Goal: Check status: Check status

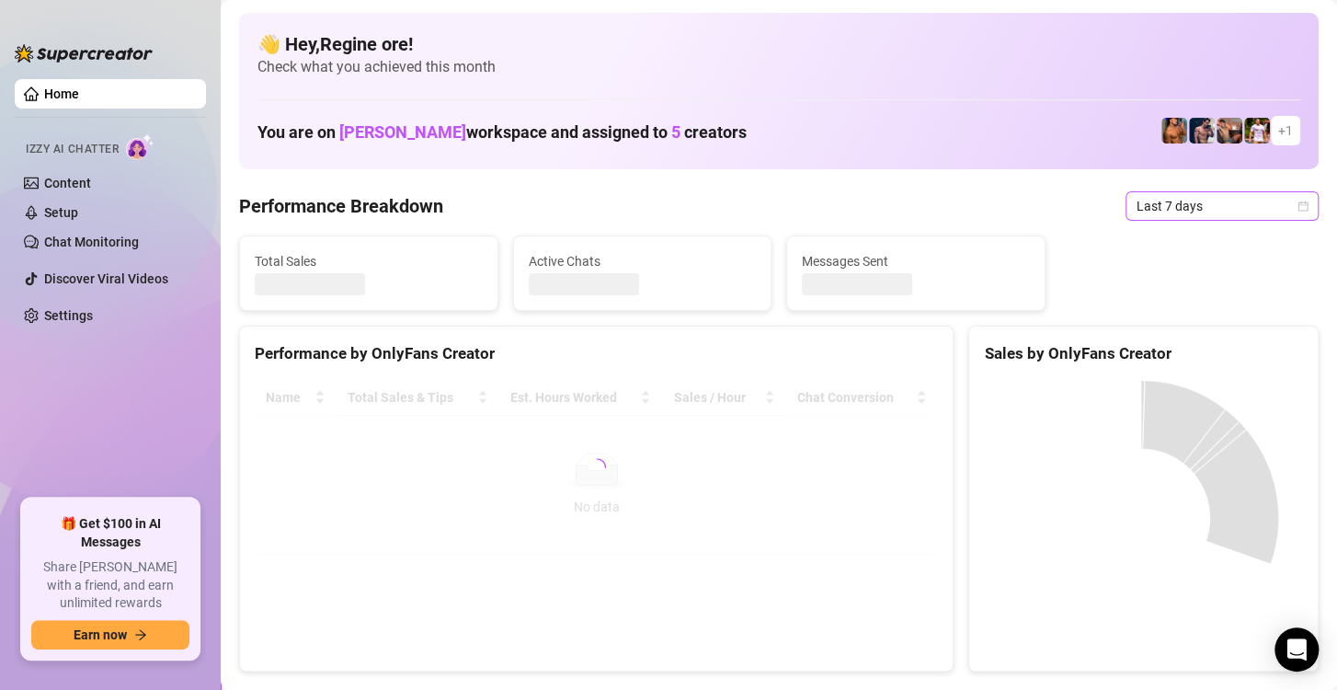
click at [1148, 204] on span "Last 7 days" at bounding box center [1222, 206] width 171 height 28
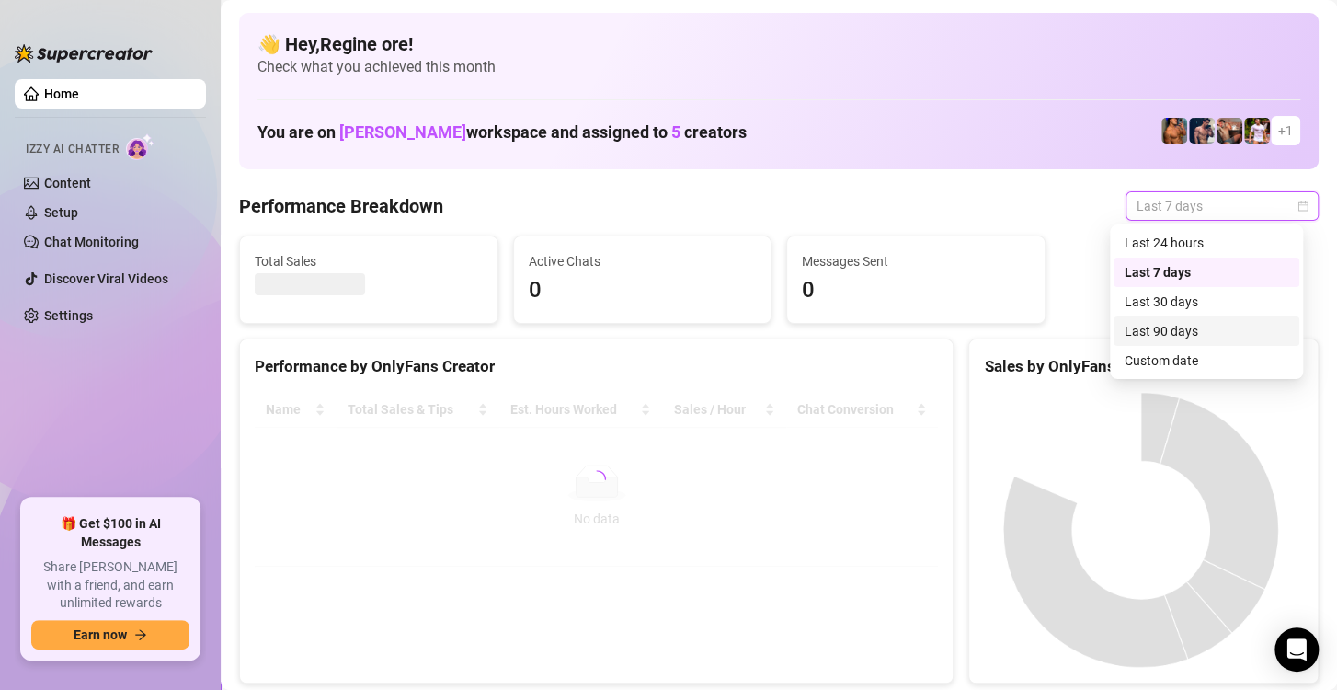
click at [1155, 359] on div "Custom date" at bounding box center [1207, 360] width 164 height 20
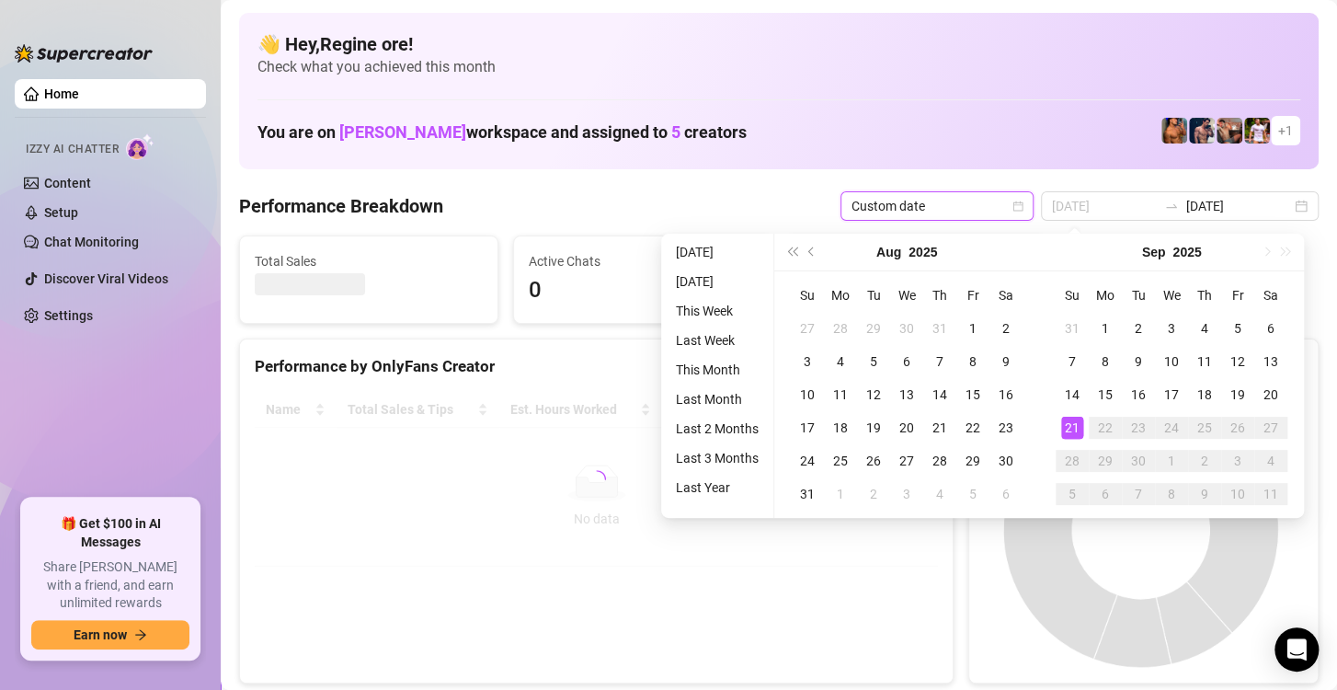
type input "[DATE]"
click at [1079, 425] on div "21" at bounding box center [1072, 428] width 22 height 22
click at [1075, 425] on div "21" at bounding box center [1072, 428] width 22 height 22
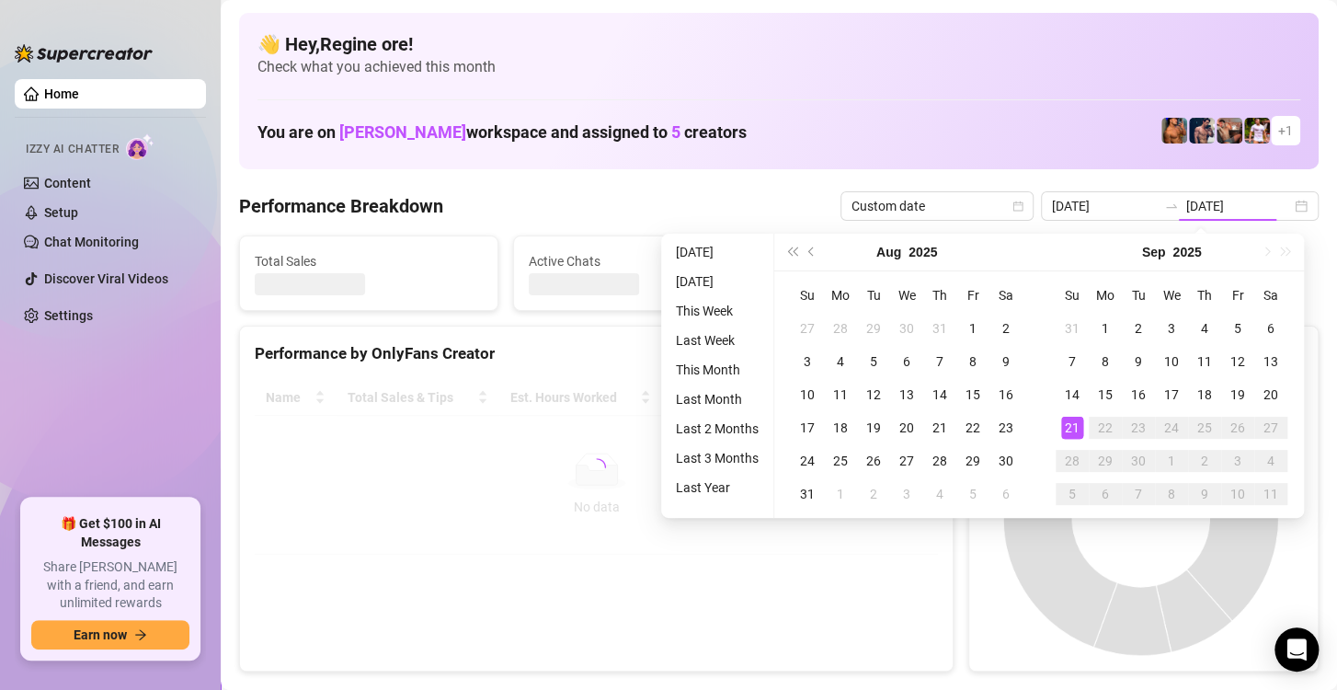
type input "[DATE]"
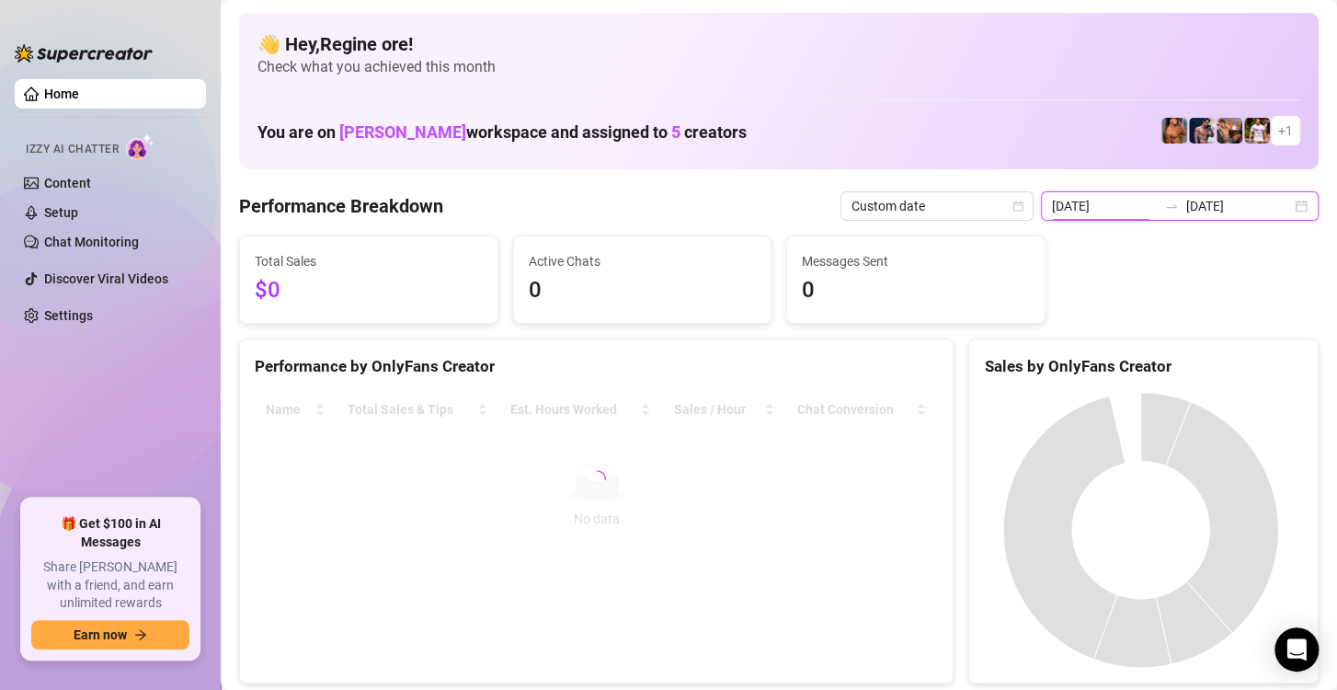
click at [1106, 210] on input "[DATE]" at bounding box center [1104, 206] width 105 height 20
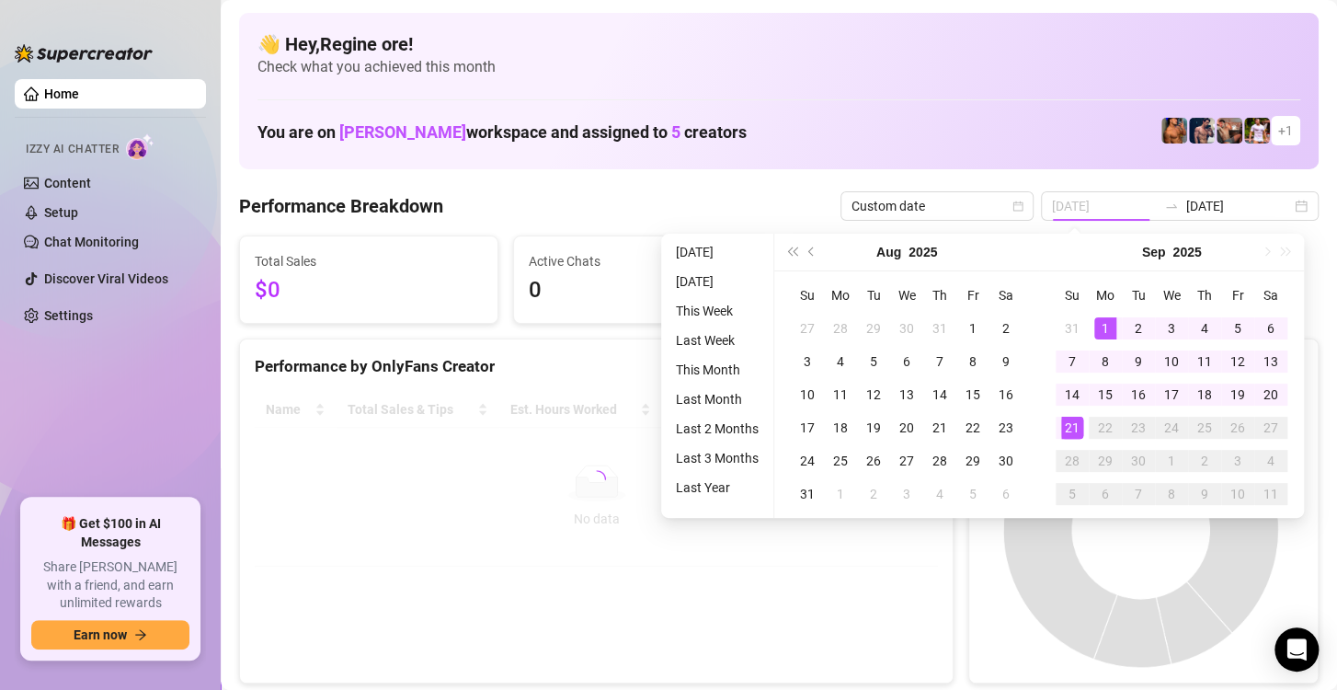
click at [1107, 327] on div "1" at bounding box center [1106, 328] width 22 height 22
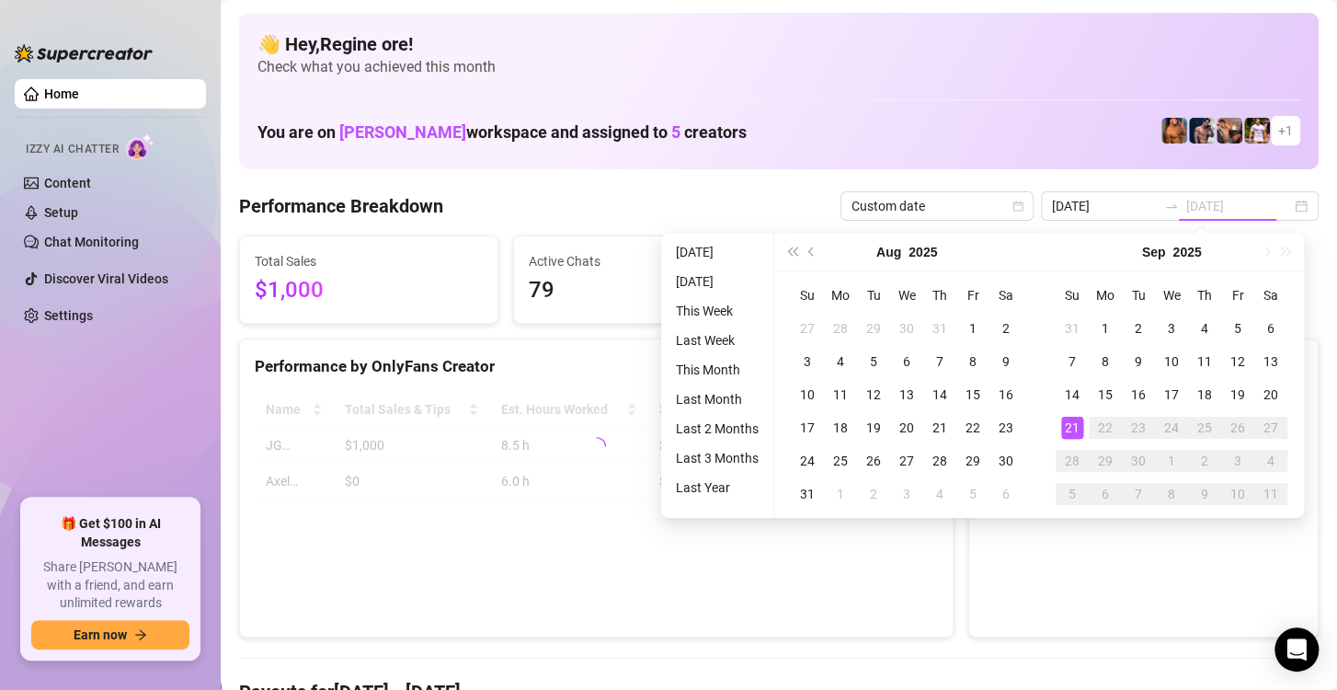
click at [1071, 426] on div "21" at bounding box center [1072, 428] width 22 height 22
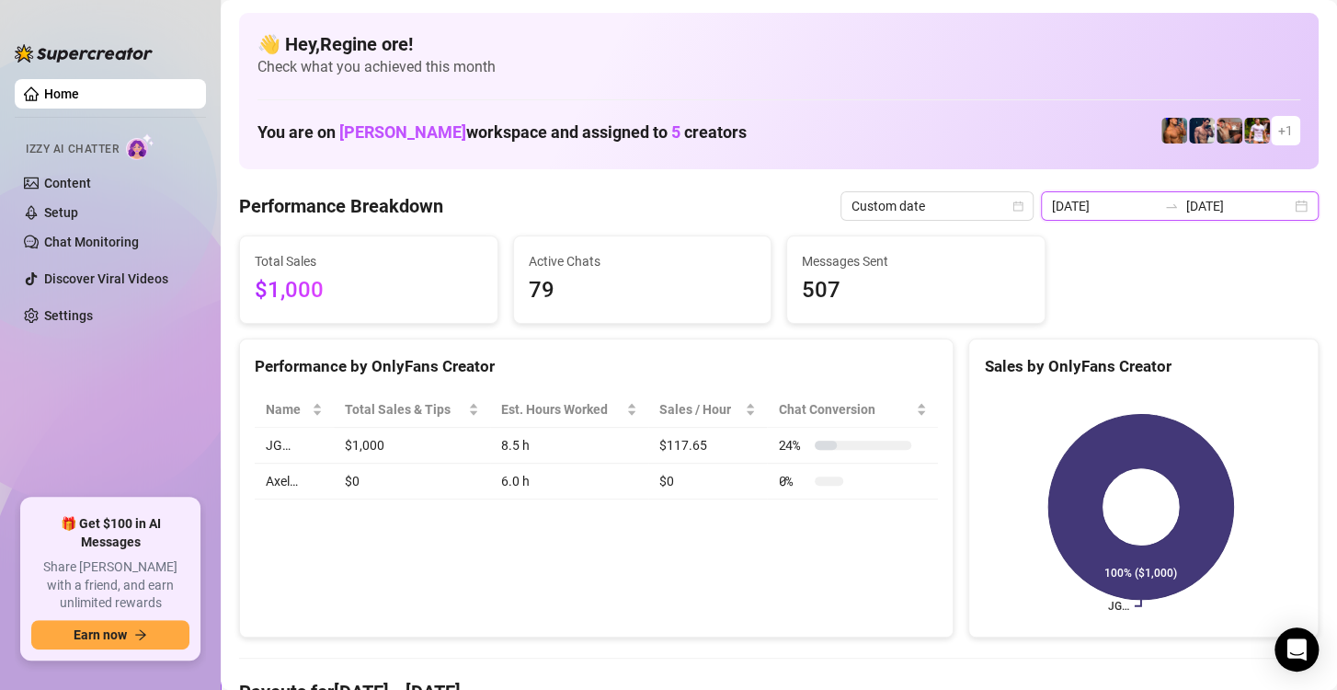
click at [1088, 206] on input "[DATE]" at bounding box center [1104, 206] width 105 height 20
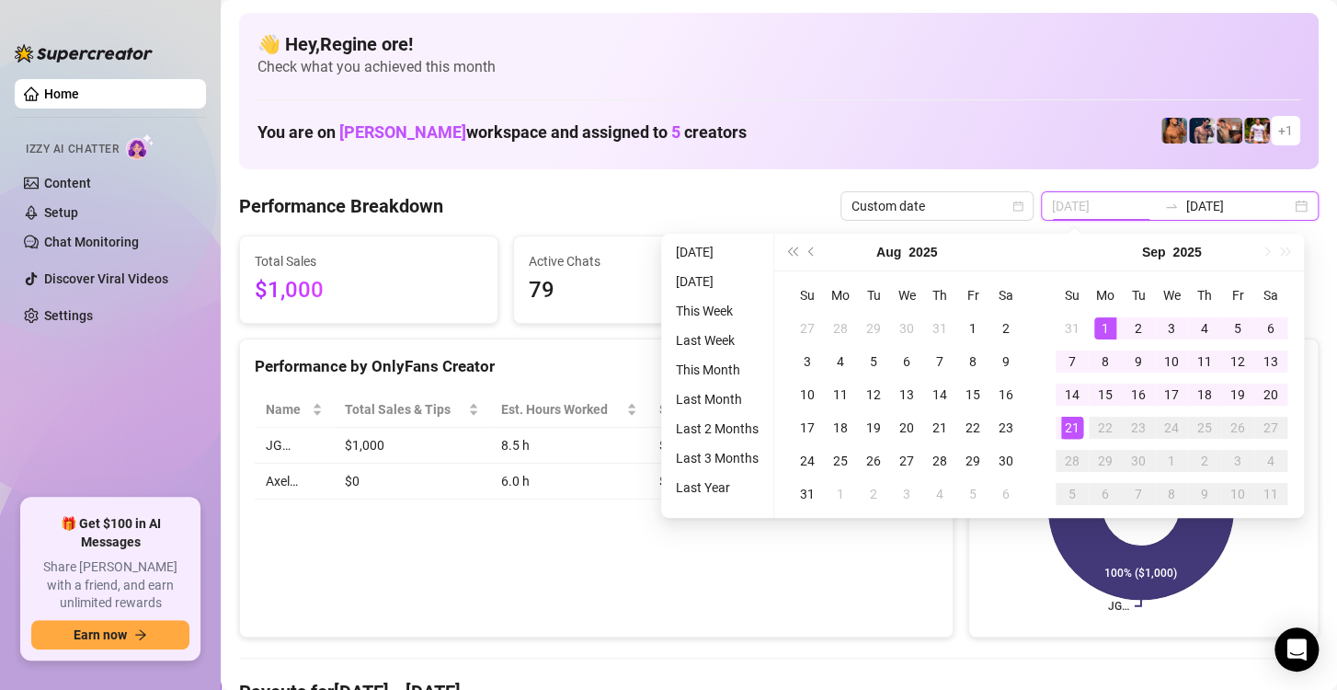
type input "[DATE]"
click at [1099, 323] on div "1" at bounding box center [1106, 328] width 22 height 22
type input "[DATE]"
click at [1073, 430] on div "21" at bounding box center [1072, 428] width 22 height 22
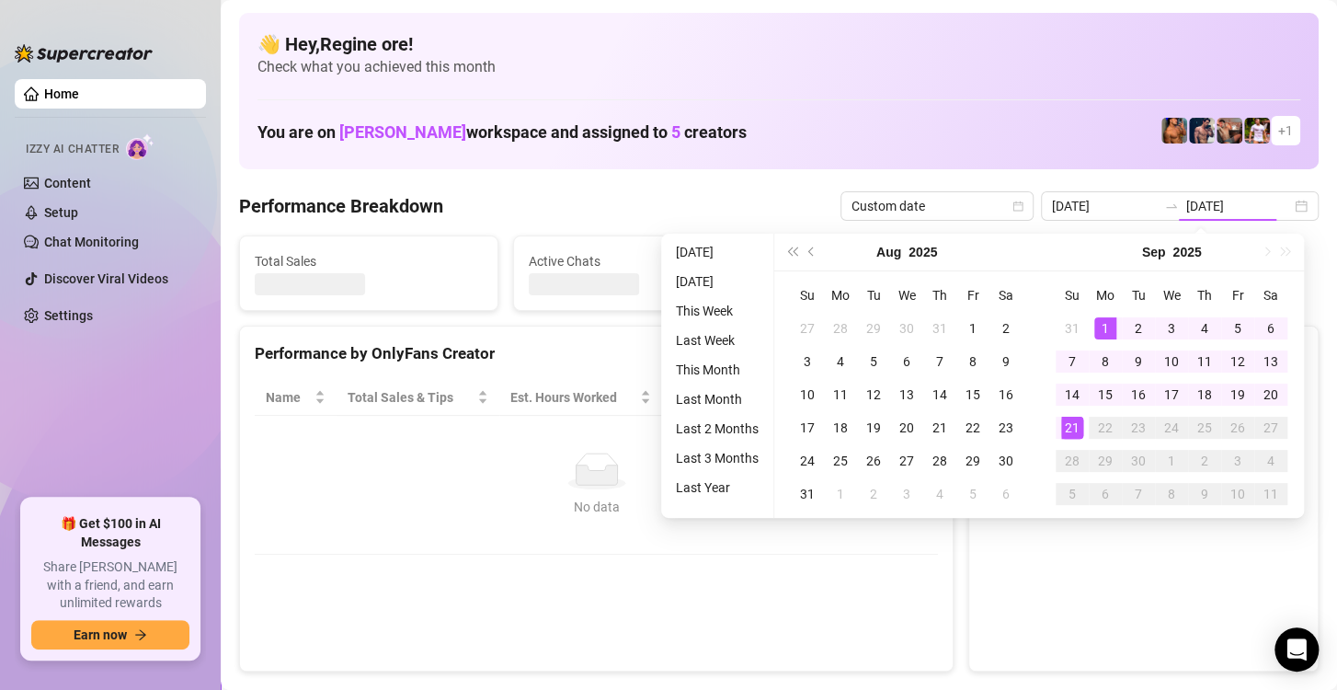
type input "[DATE]"
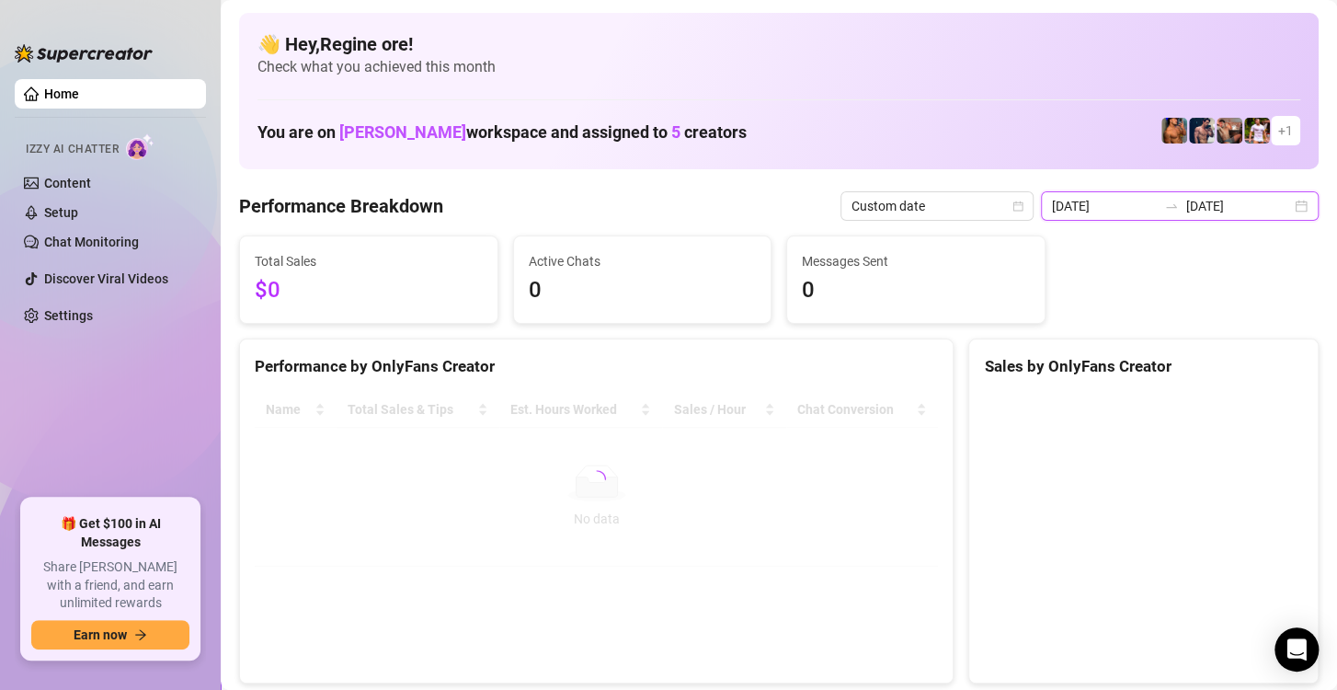
click at [1102, 202] on input "[DATE]" at bounding box center [1104, 206] width 105 height 20
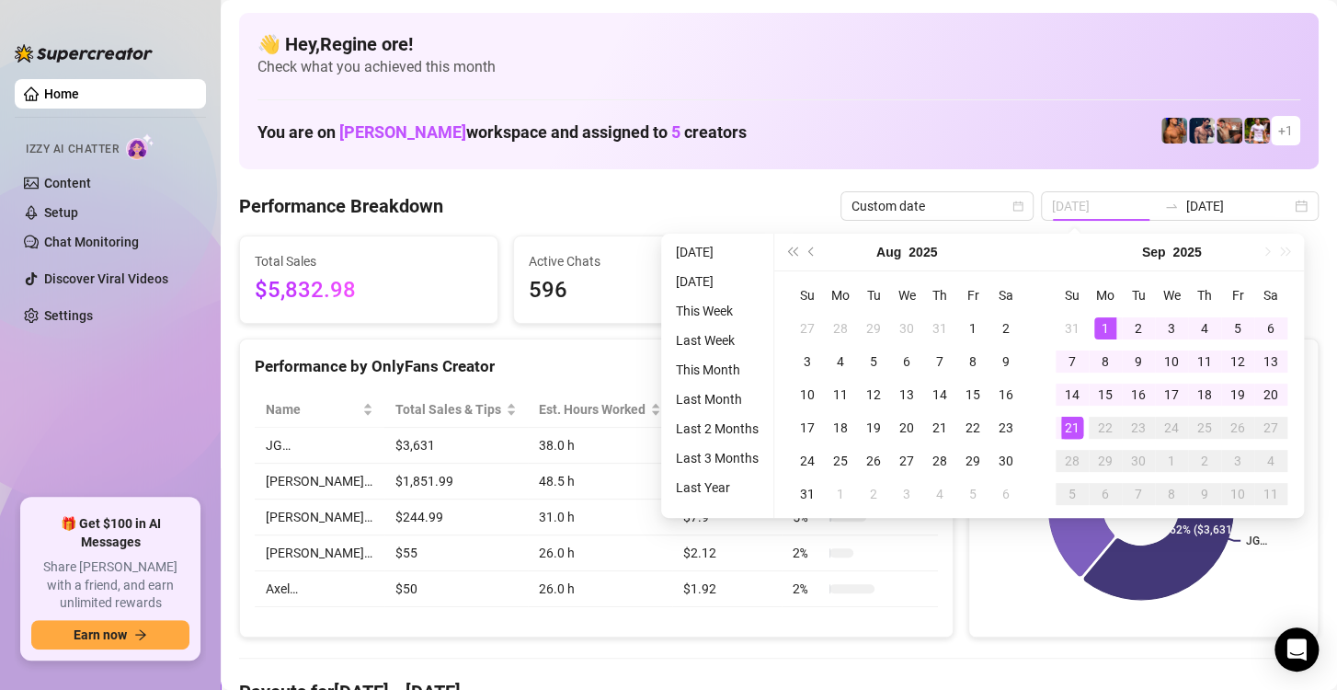
click at [1106, 327] on div "1" at bounding box center [1106, 328] width 22 height 22
type input "[DATE]"
click at [1073, 426] on div "21" at bounding box center [1072, 428] width 22 height 22
